Goal: Find specific page/section: Find specific page/section

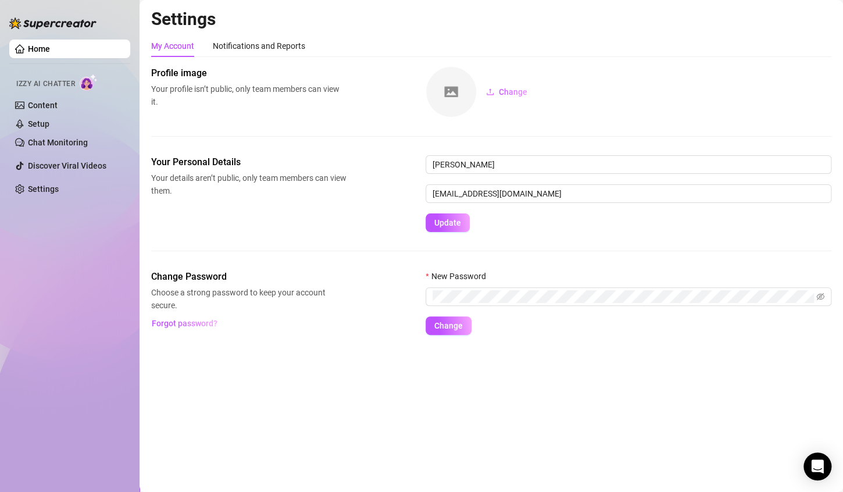
click at [444, 88] on img at bounding box center [451, 92] width 50 height 50
click at [490, 92] on icon "upload" at bounding box center [489, 91] width 7 height 6
click at [28, 105] on link "Content" at bounding box center [43, 105] width 30 height 9
